Goal: Task Accomplishment & Management: Manage account settings

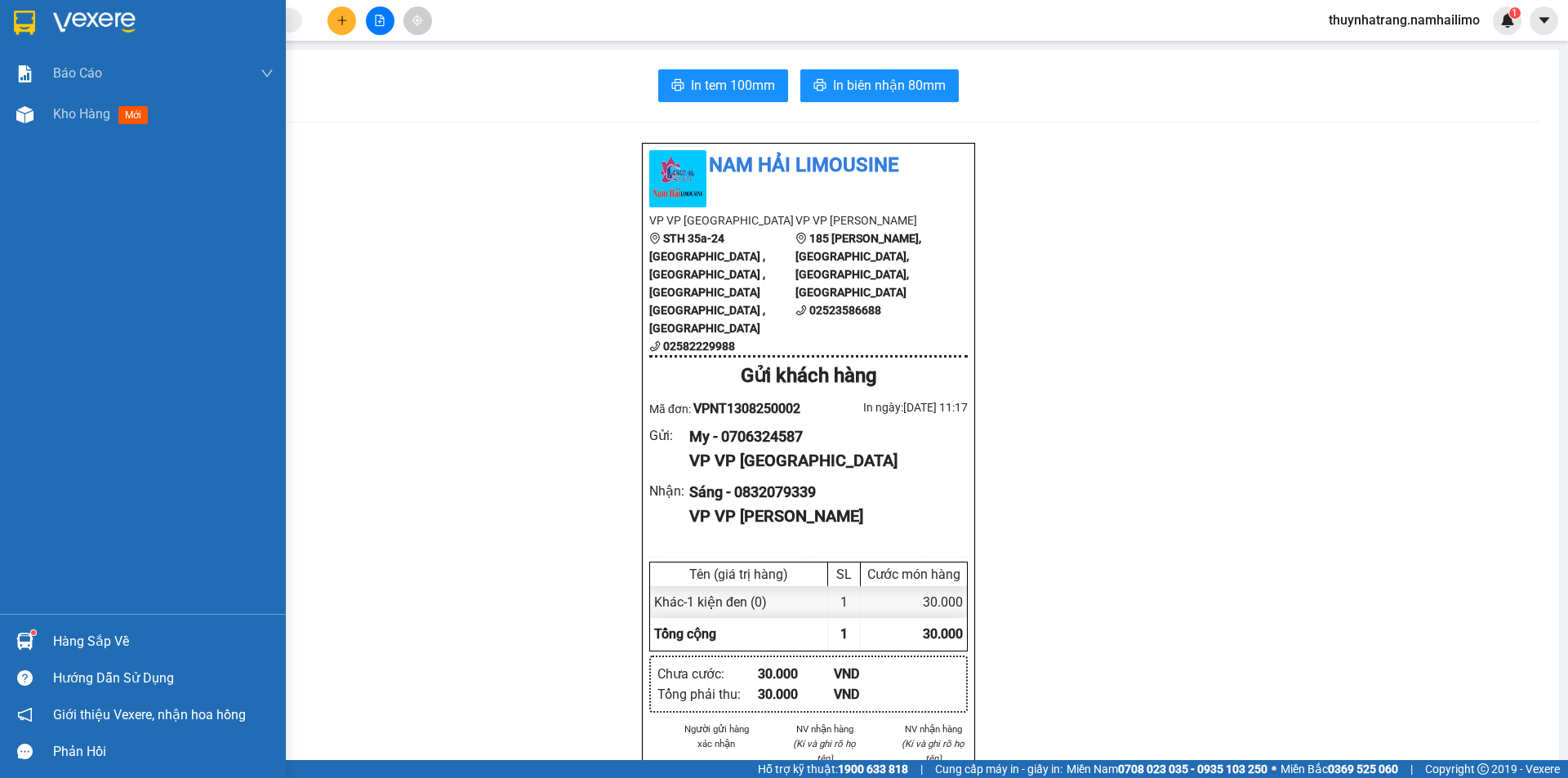
click at [76, 633] on div "Hàng sắp về" at bounding box center [163, 642] width 221 height 25
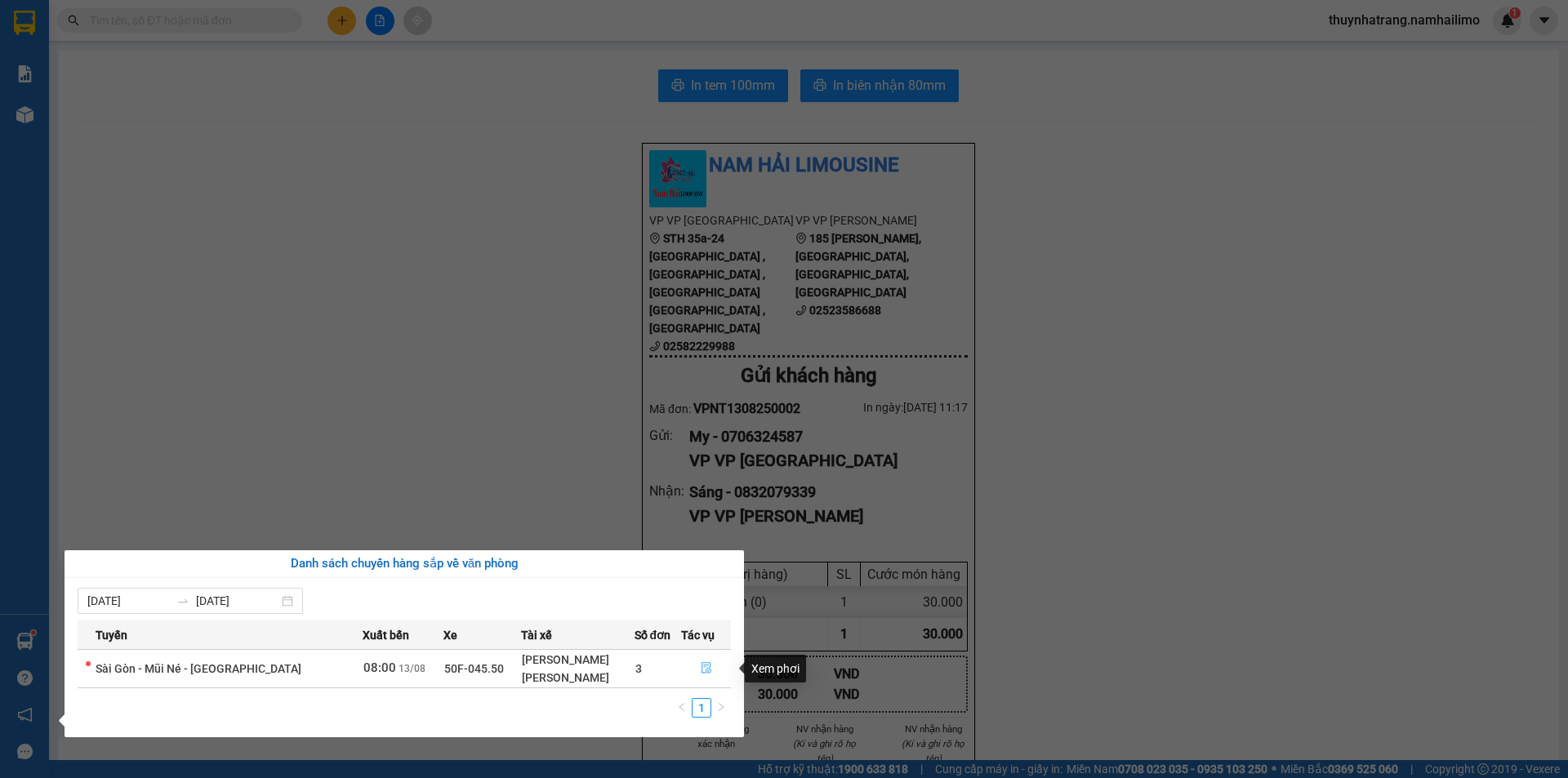
click at [709, 672] on icon "file-done" at bounding box center [706, 669] width 10 height 12
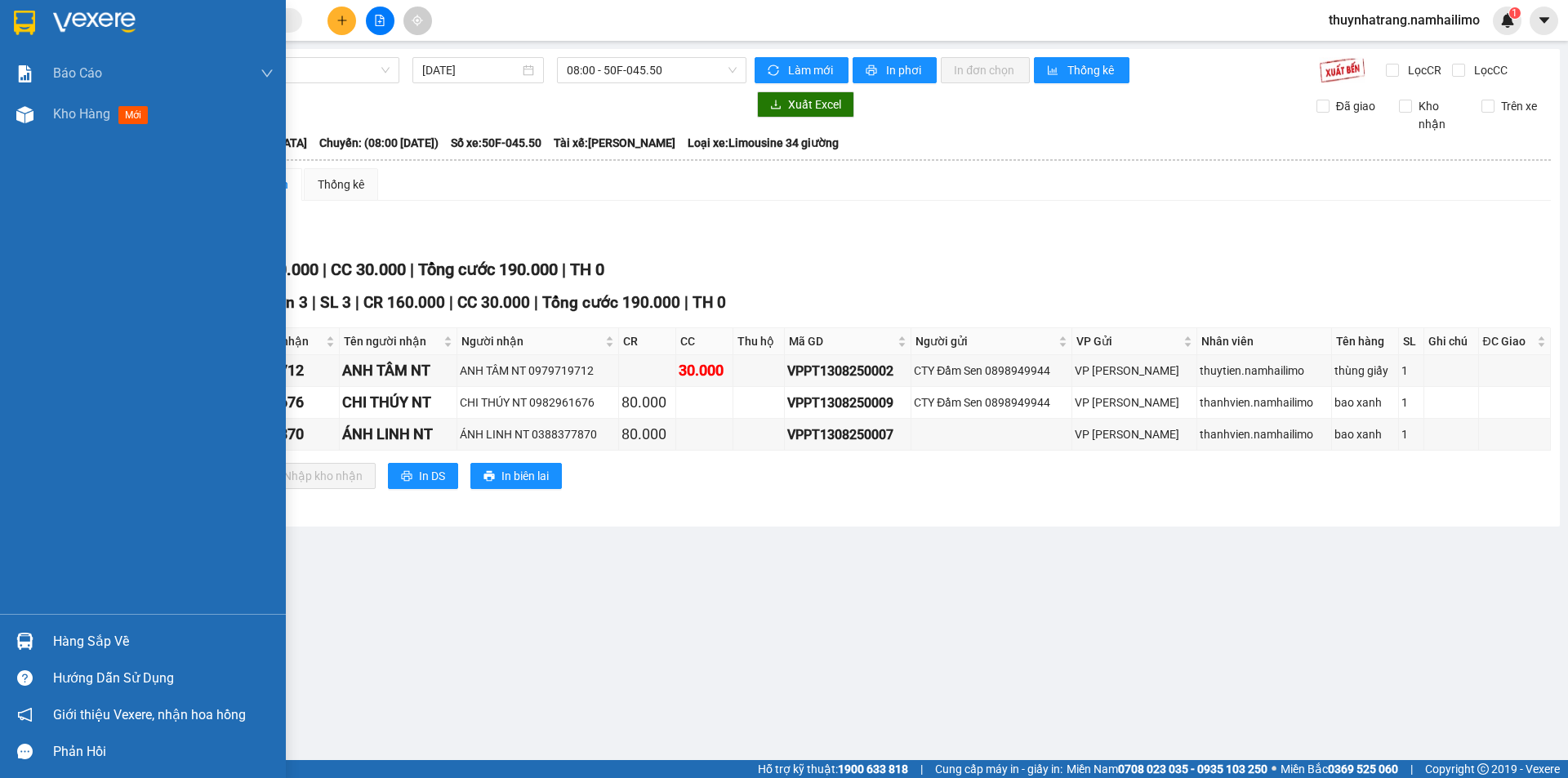
click at [68, 19] on img at bounding box center [94, 23] width 83 height 25
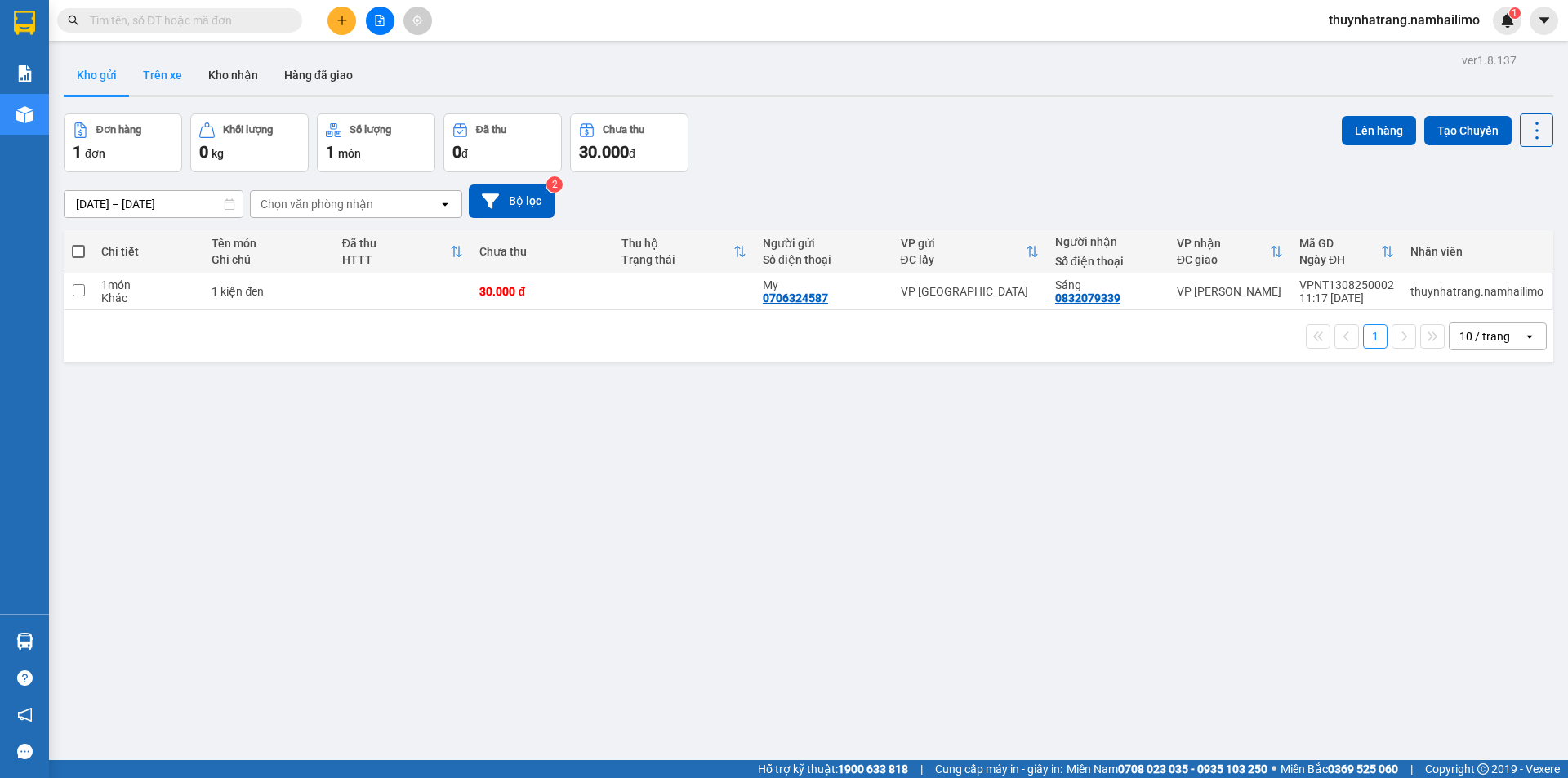
click at [168, 75] on button "Trên xe" at bounding box center [163, 75] width 65 height 39
